Goal: Information Seeking & Learning: Learn about a topic

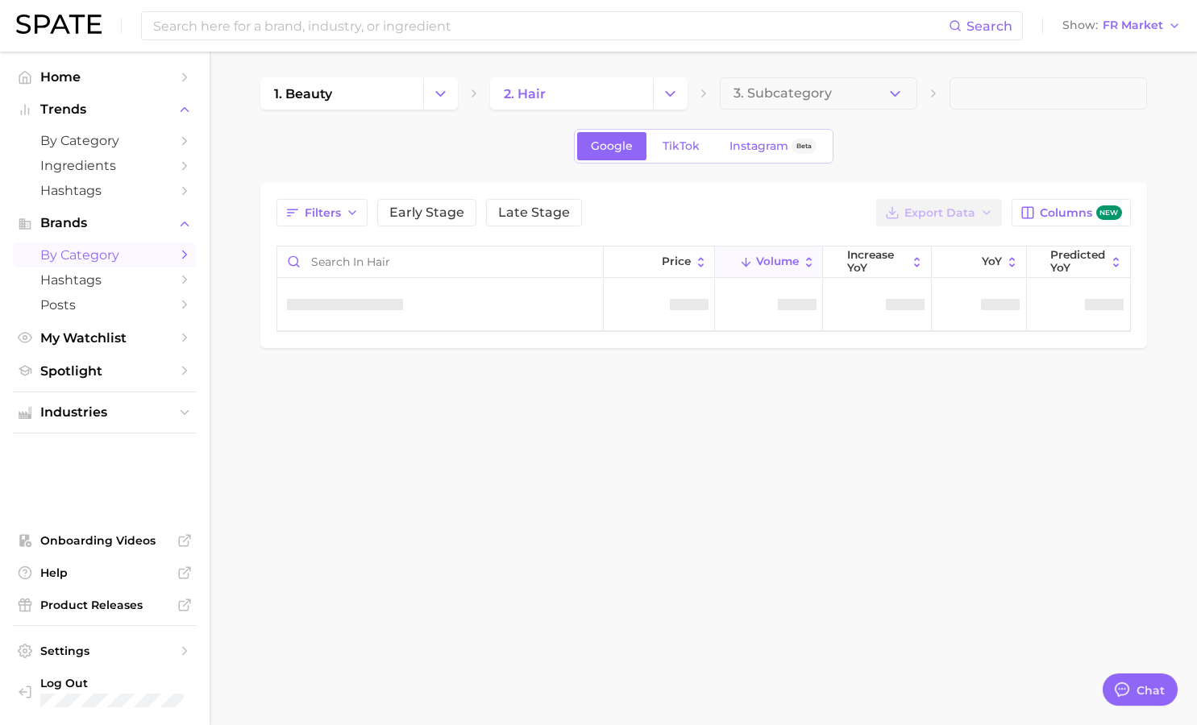
type textarea "x"
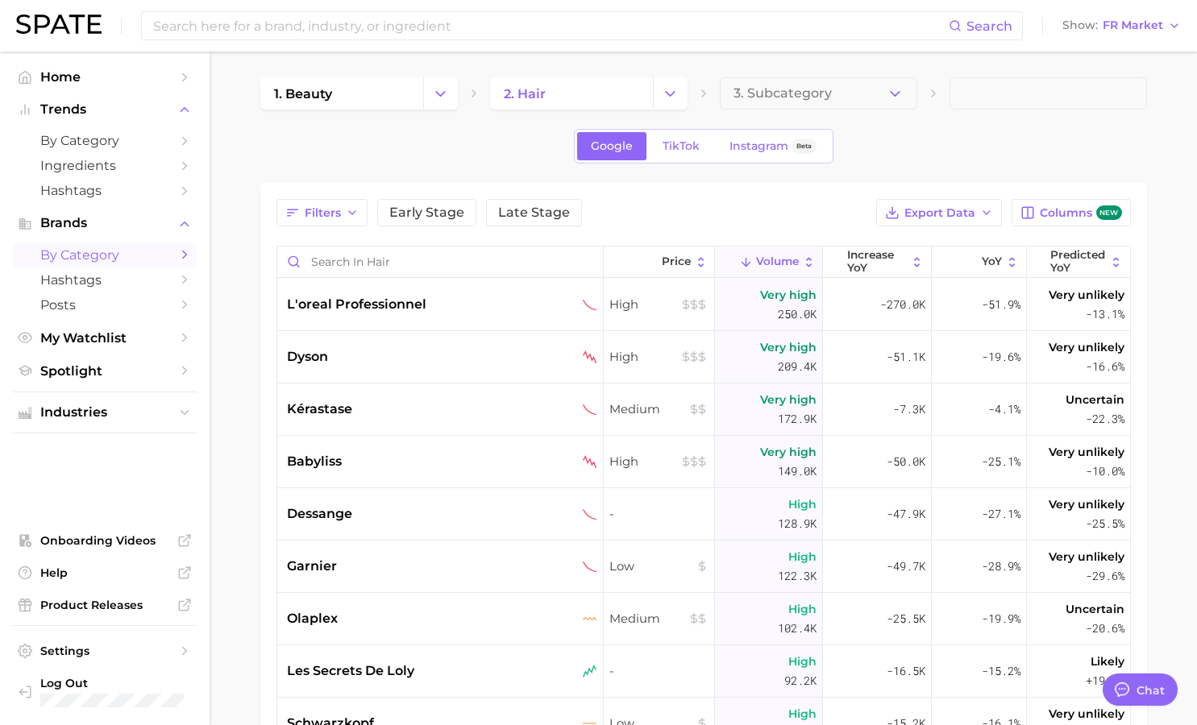
click at [103, 263] on span "by Category" at bounding box center [104, 254] width 129 height 15
click at [116, 145] on span "by Category" at bounding box center [104, 140] width 129 height 15
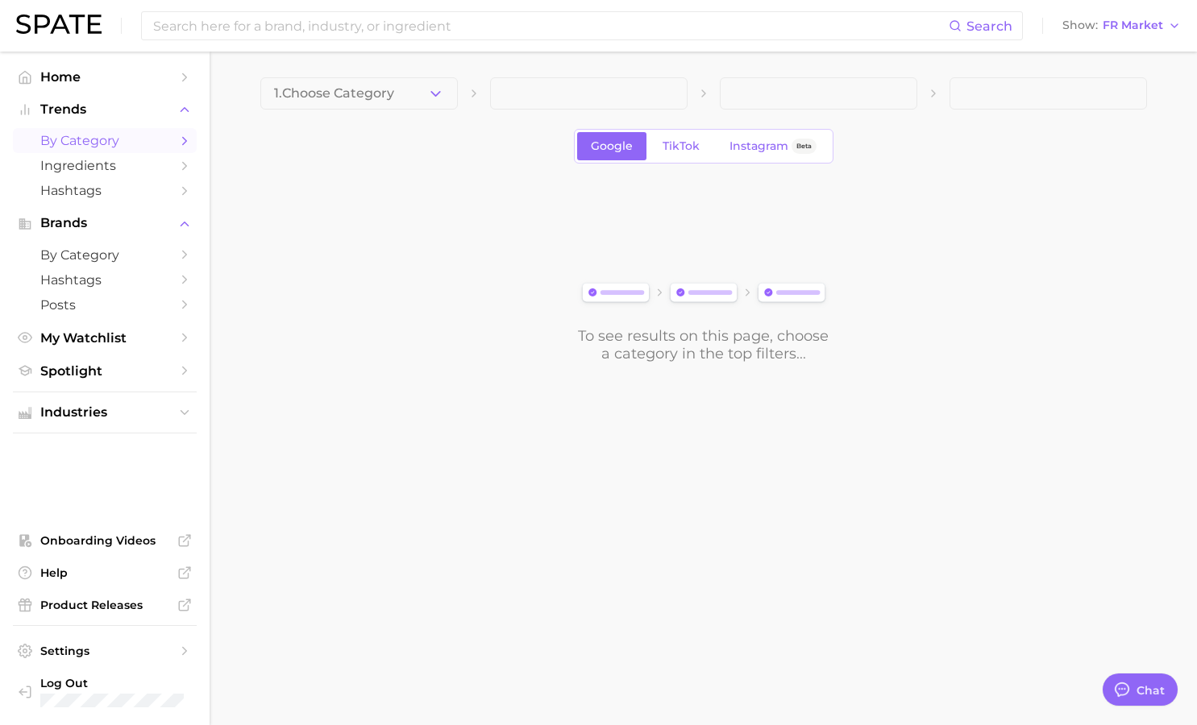
click at [183, 140] on icon "Sidebar" at bounding box center [184, 141] width 15 height 15
click at [127, 141] on span "by Category" at bounding box center [104, 140] width 129 height 15
click at [1127, 30] on span "FR Market" at bounding box center [1132, 25] width 60 height 9
click at [1117, 73] on button "[GEOGRAPHIC_DATA]" at bounding box center [1114, 81] width 141 height 29
click at [1143, 23] on span "GB Market" at bounding box center [1131, 25] width 63 height 9
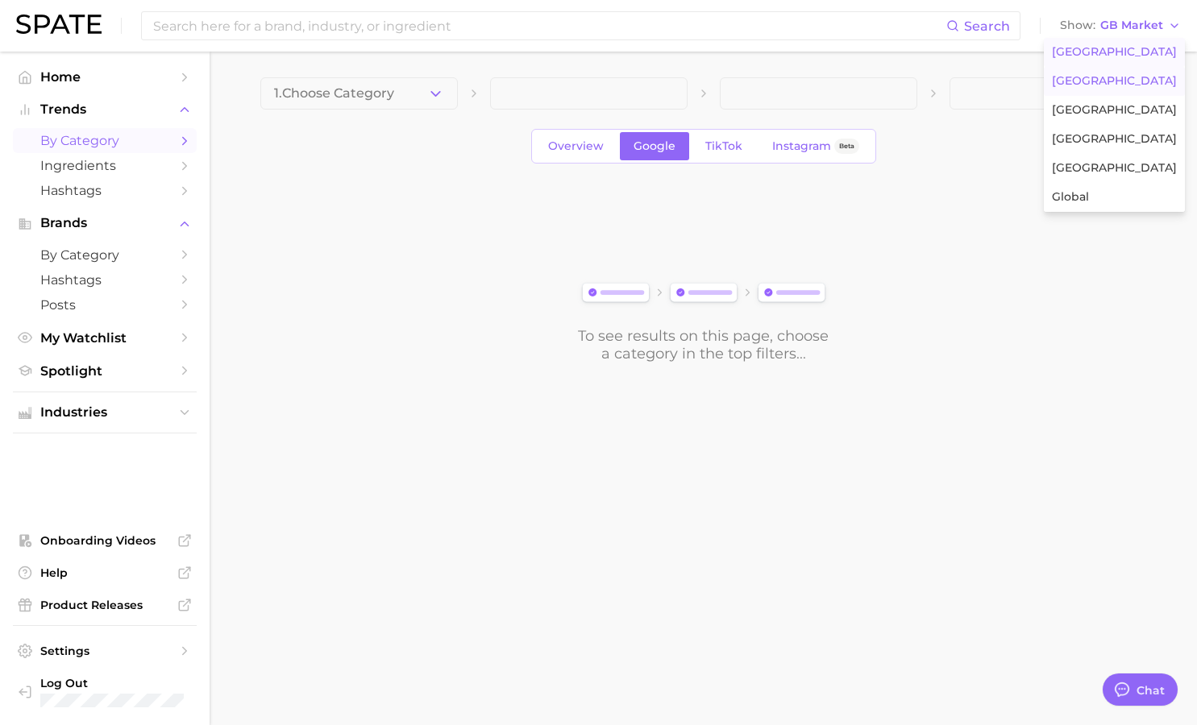
click at [1124, 52] on span "[GEOGRAPHIC_DATA]" at bounding box center [1114, 52] width 125 height 14
click at [567, 151] on span "Overview" at bounding box center [576, 146] width 56 height 14
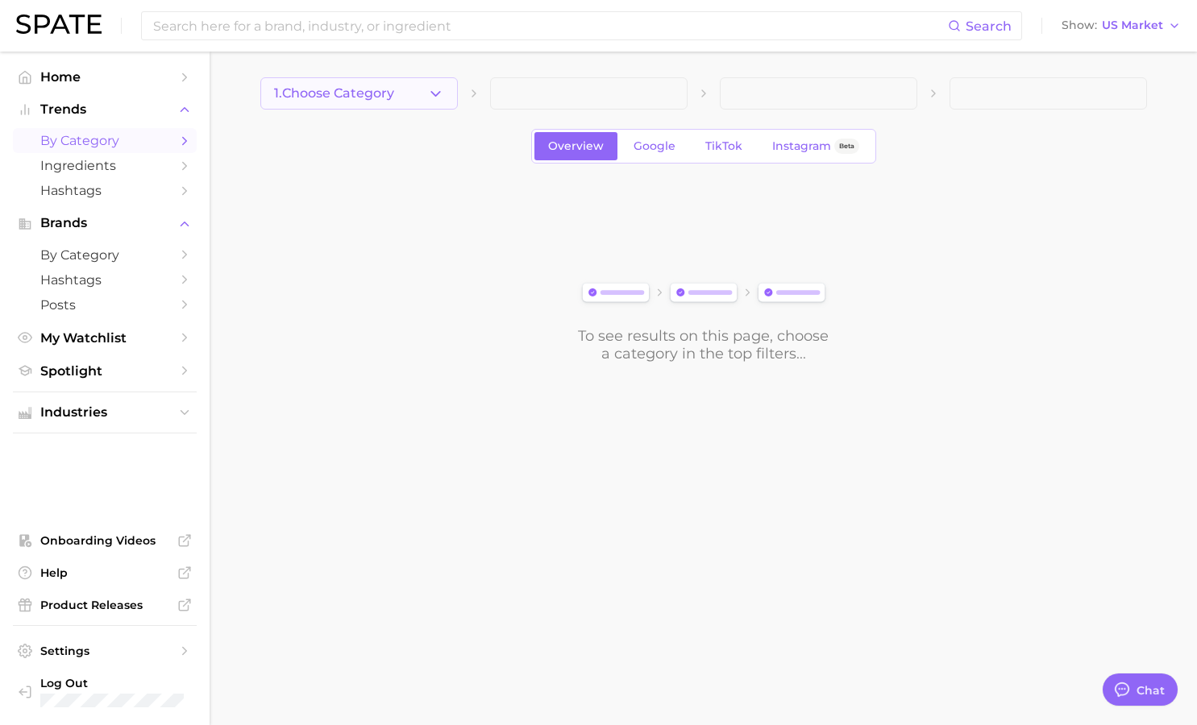
click at [415, 98] on button "1. Choose Category" at bounding box center [358, 93] width 197 height 32
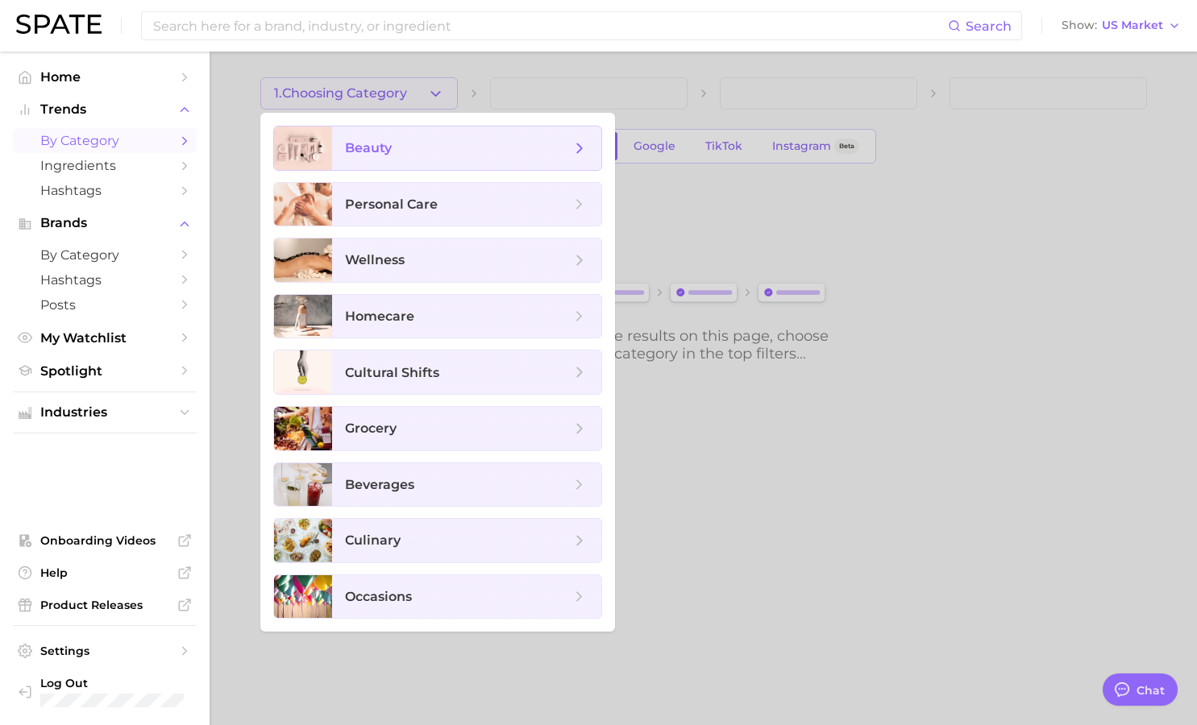
click at [417, 152] on span "beauty" at bounding box center [458, 148] width 226 height 18
